Goal: Navigation & Orientation: Find specific page/section

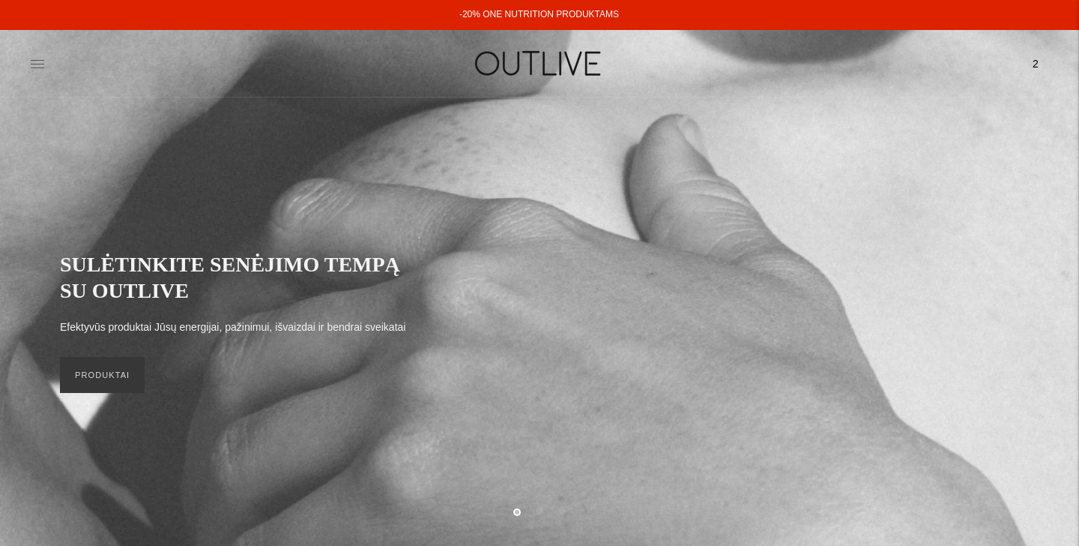
click at [40, 60] on icon at bounding box center [37, 63] width 13 height 7
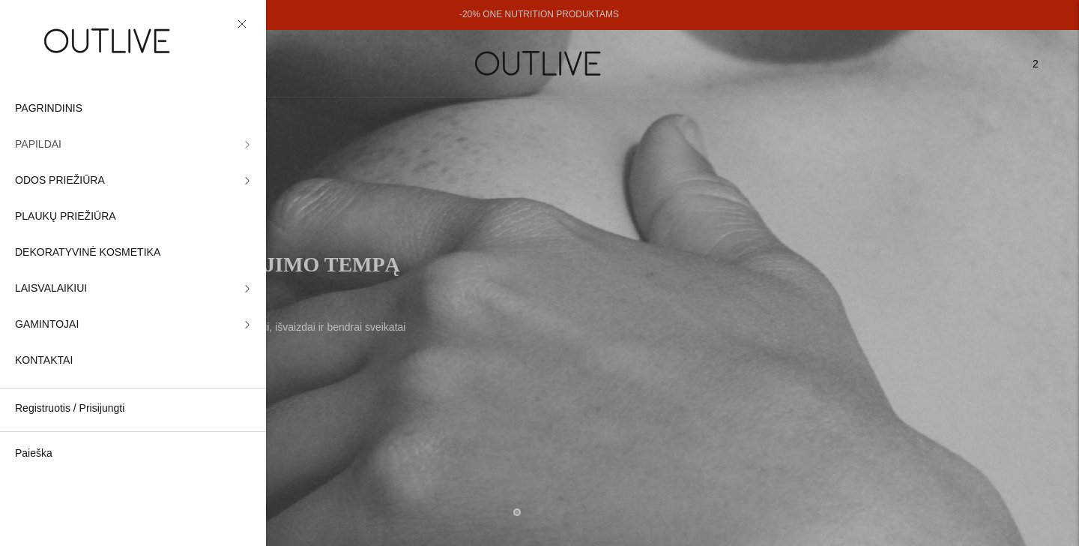
click at [49, 144] on span "PAPILDAI" at bounding box center [38, 145] width 46 height 18
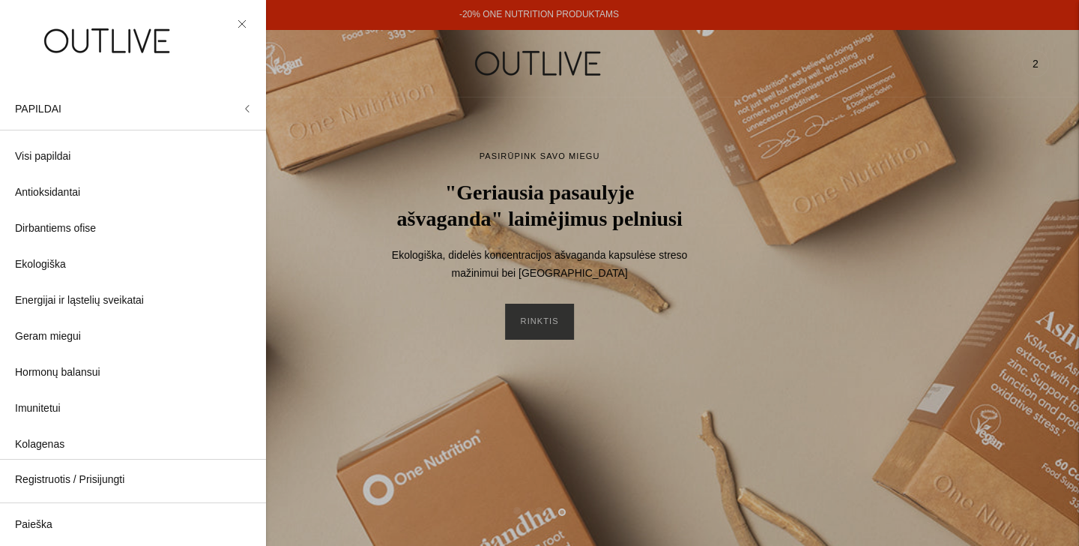
click at [241, 19] on link at bounding box center [242, 24] width 18 height 18
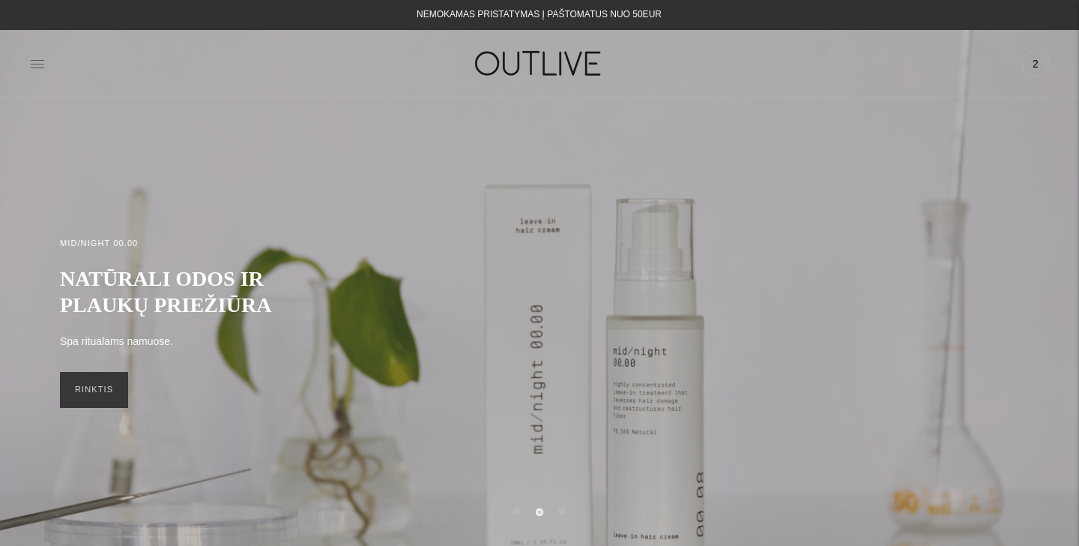
click at [34, 62] on icon at bounding box center [37, 63] width 15 height 15
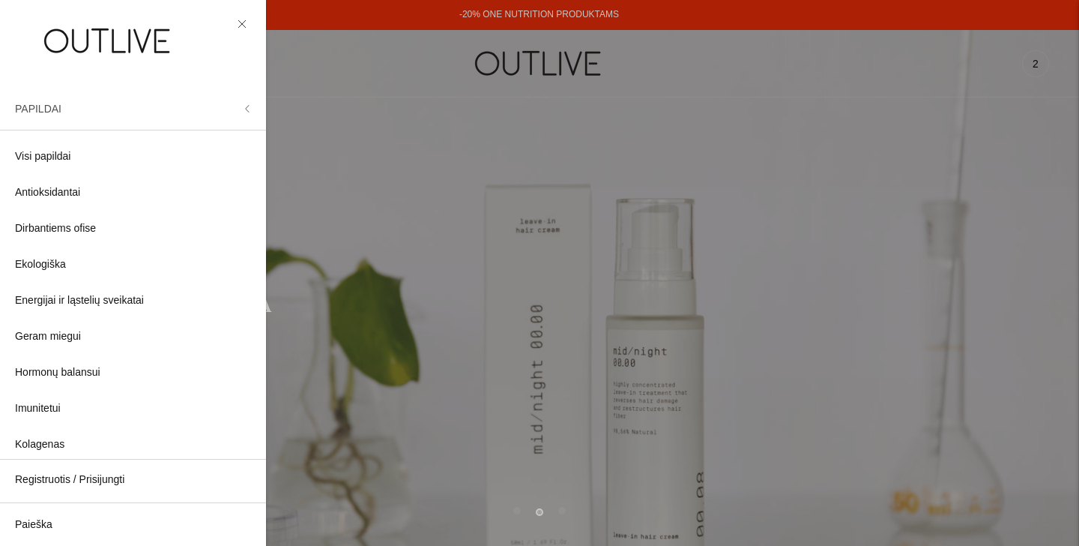
click at [247, 106] on icon at bounding box center [247, 108] width 7 height 7
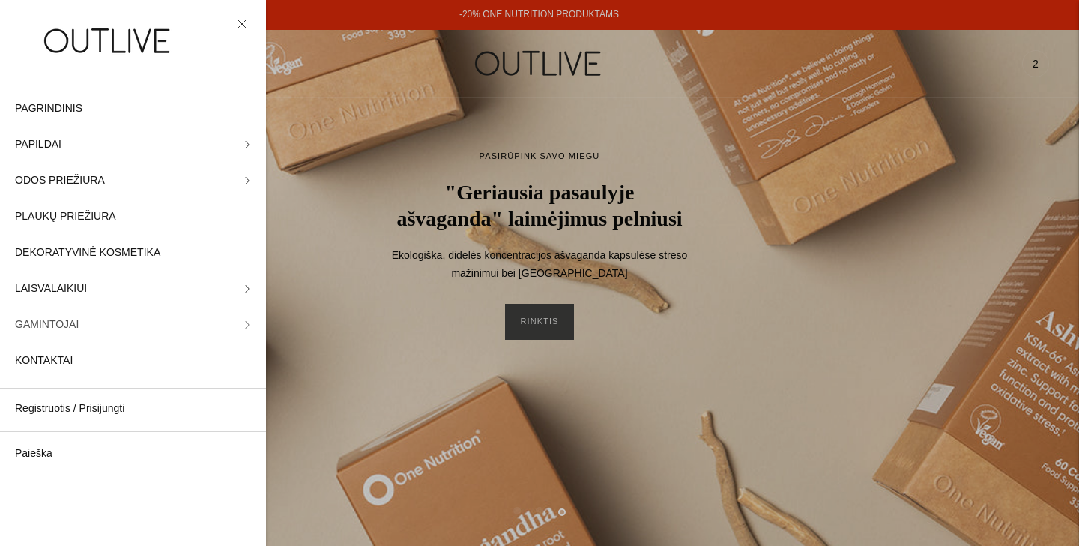
click at [149, 325] on link "GAMINTOJAI" at bounding box center [133, 325] width 266 height 36
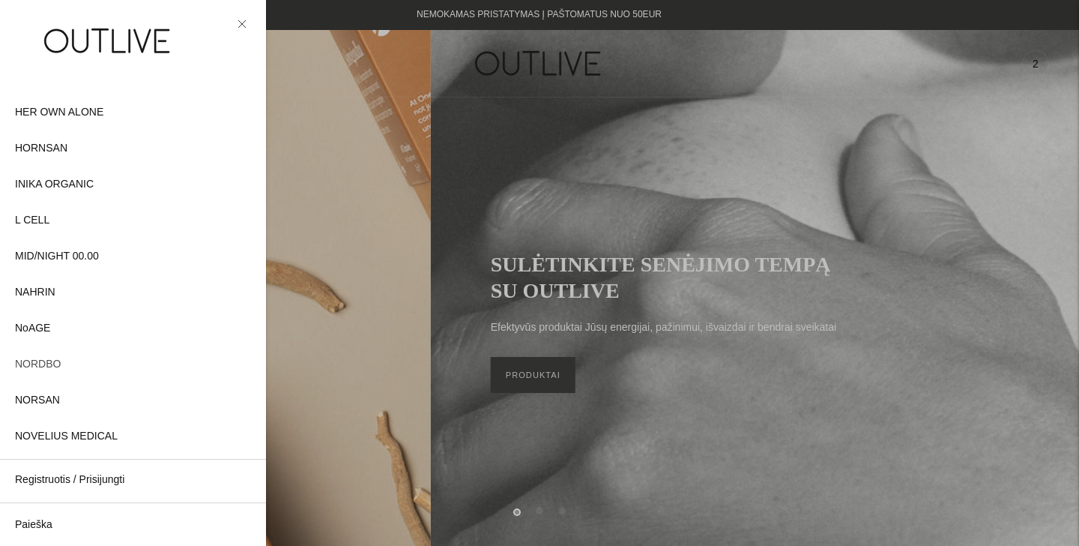
scroll to position [383, 0]
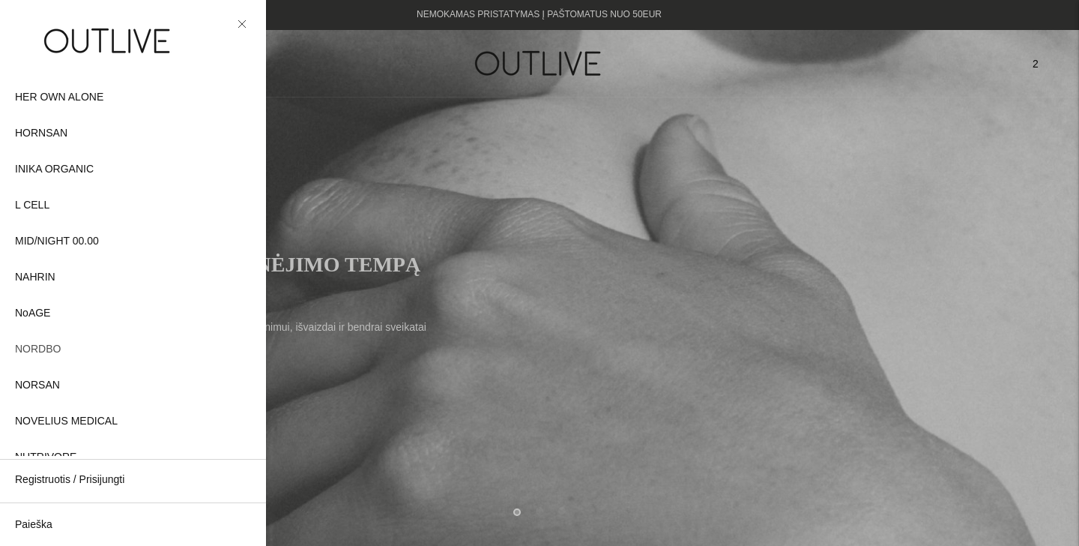
click at [48, 349] on span "NORDBO" at bounding box center [38, 349] width 46 height 18
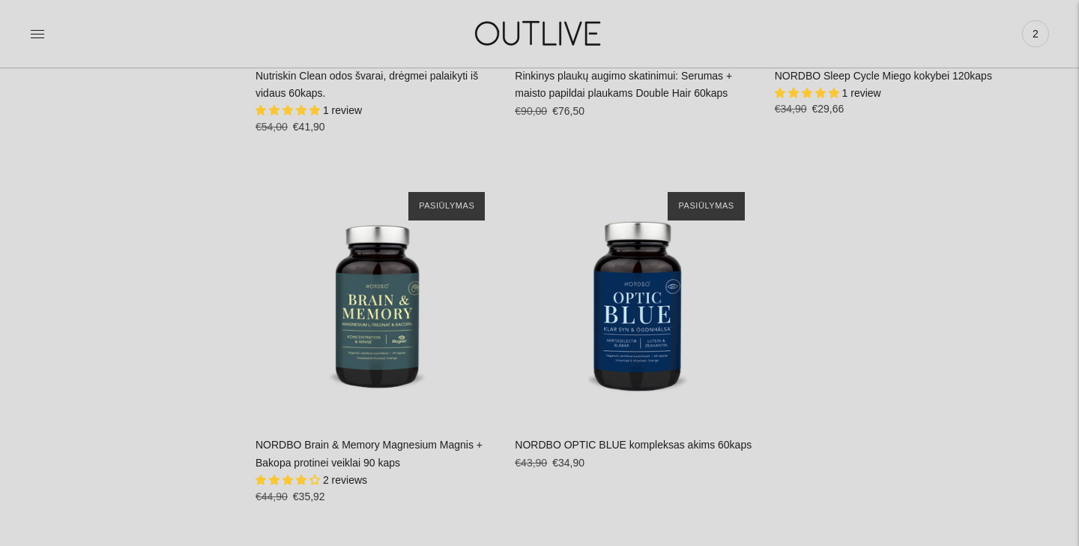
scroll to position [3587, 0]
